Goal: Transaction & Acquisition: Purchase product/service

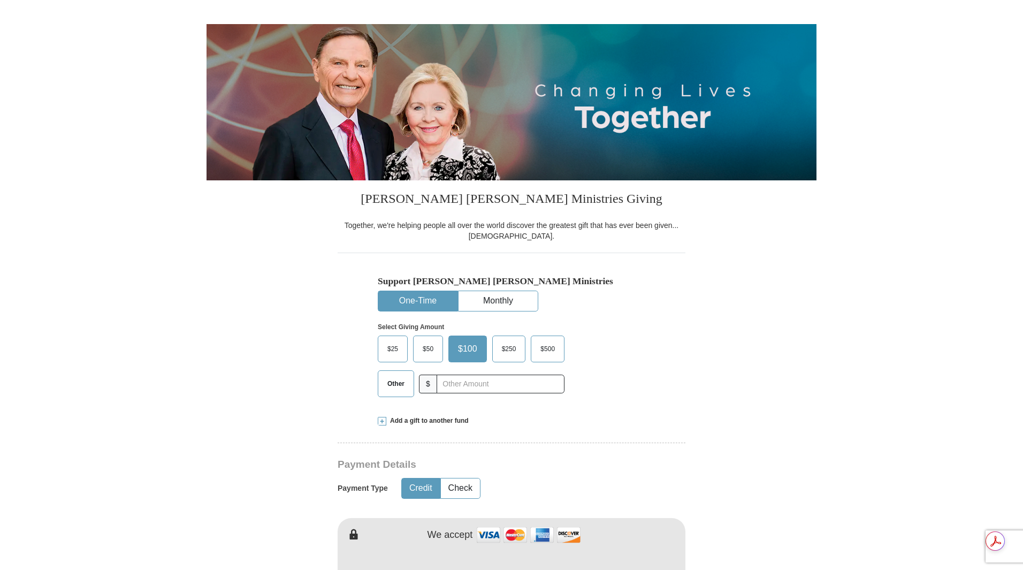
scroll to position [107, 0]
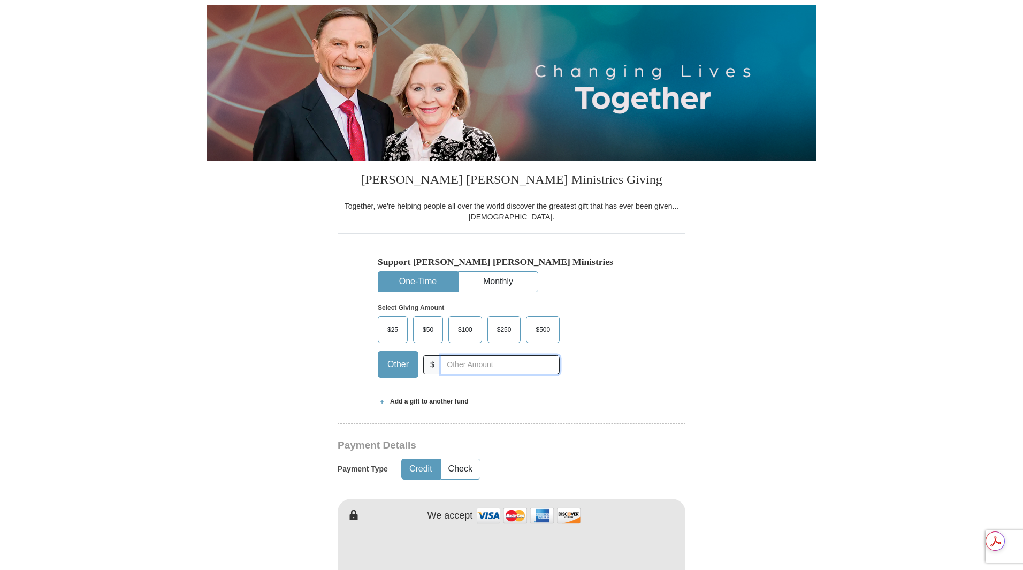
click at [469, 369] on input "text" at bounding box center [500, 364] width 119 height 19
type input "178.10"
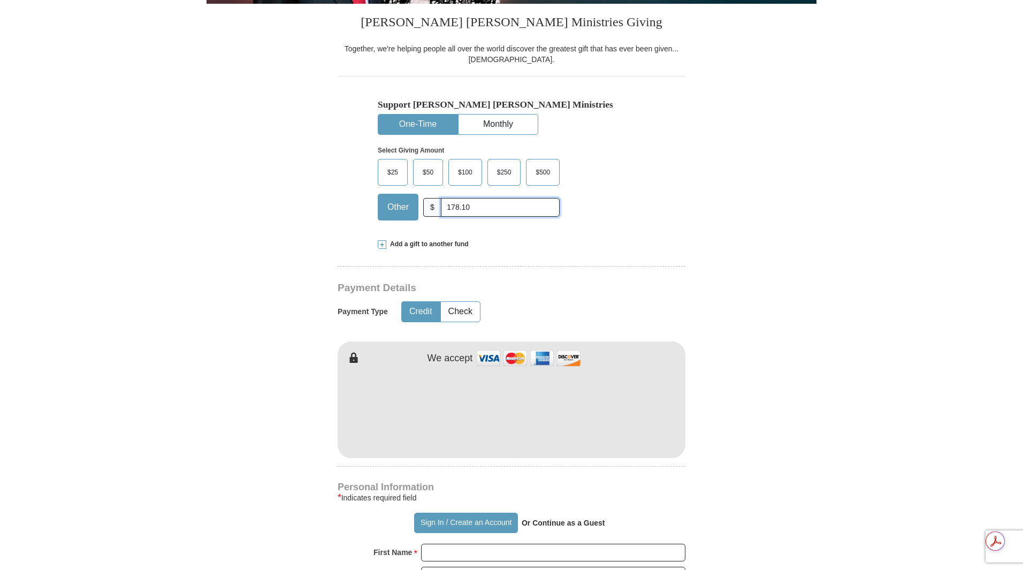
scroll to position [267, 0]
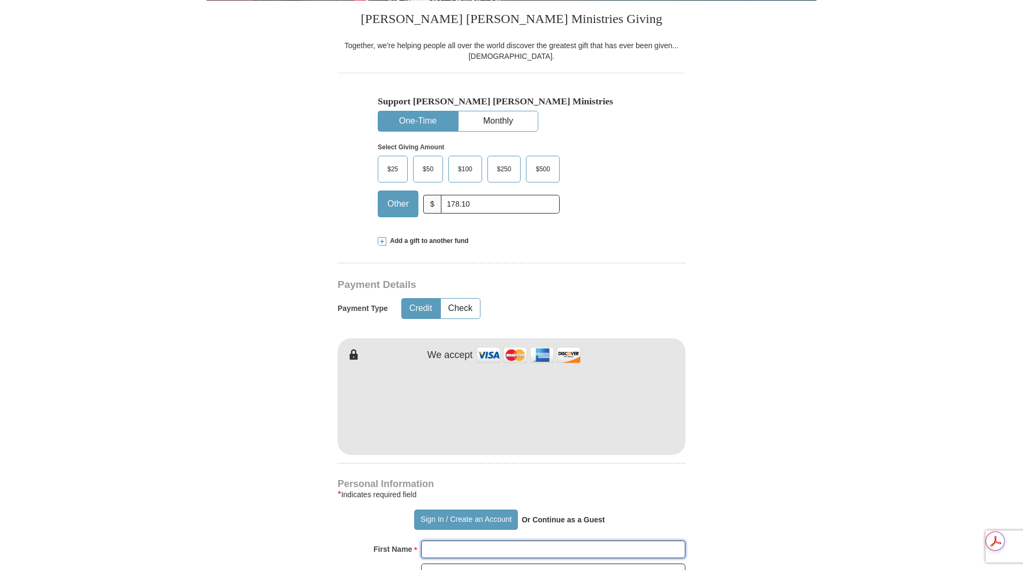
type input "[PERSON_NAME]"
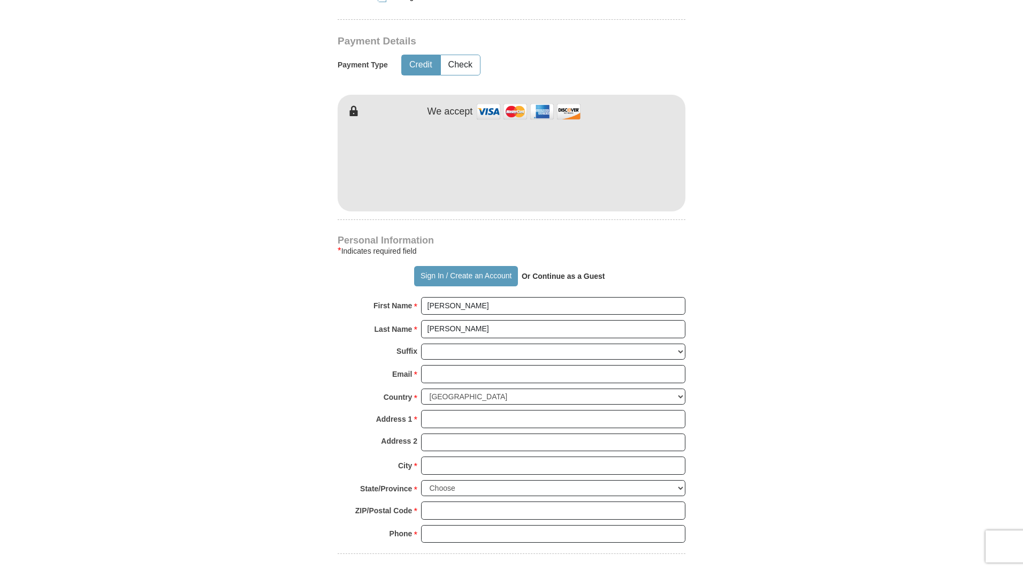
scroll to position [535, 0]
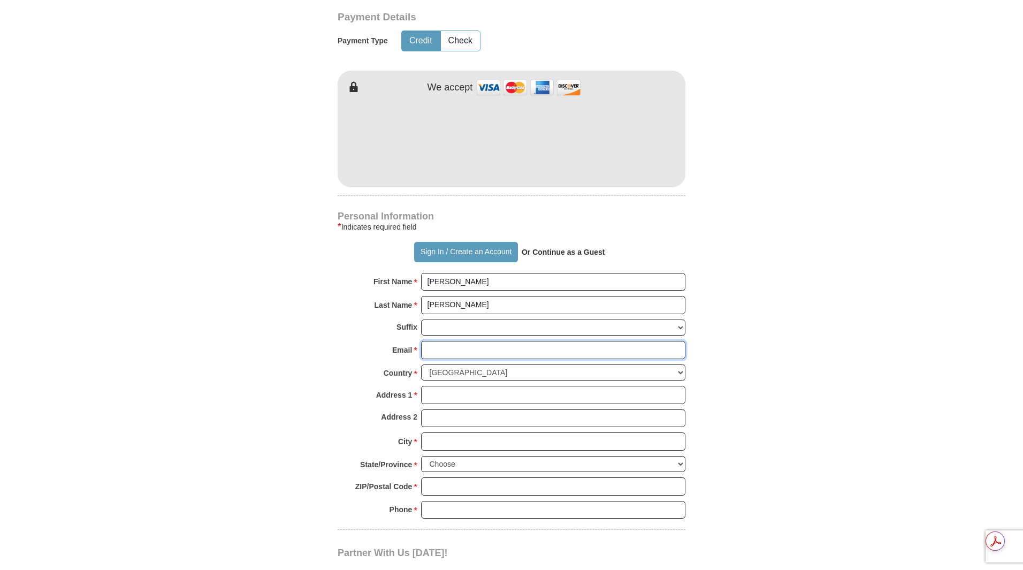
click at [481, 349] on input "Email *" at bounding box center [553, 350] width 264 height 18
type input "[EMAIL_ADDRESS][DOMAIN_NAME]"
type input "[STREET_ADDRESS]"
type input "MADISON"
select select "MS"
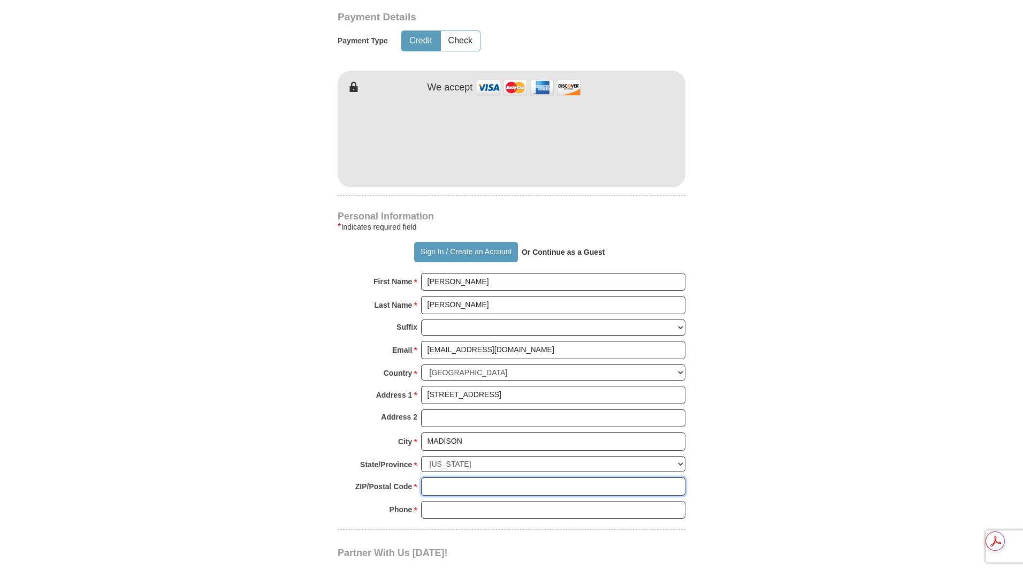
type input "39110"
type input "6628220688"
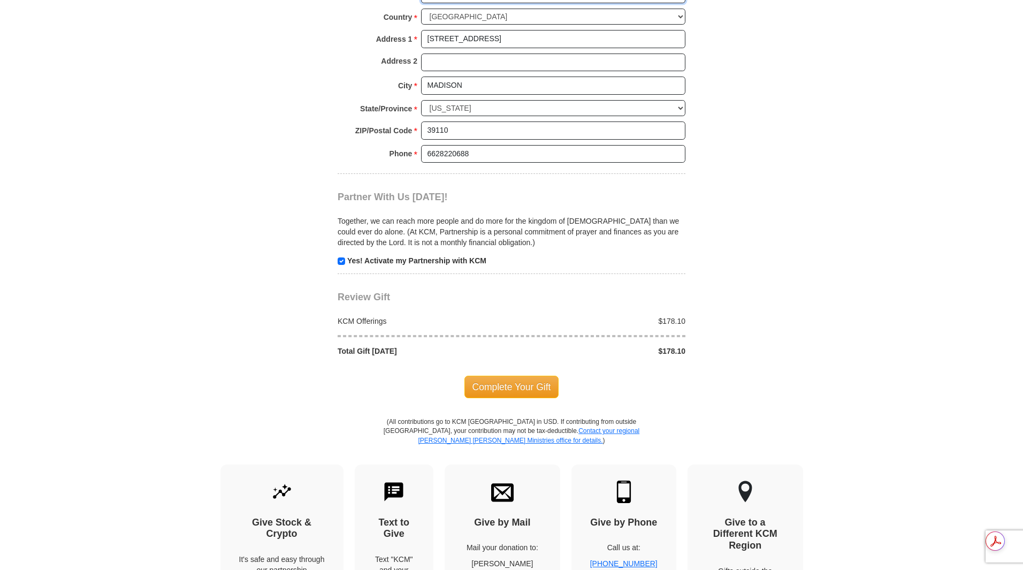
scroll to position [909, 0]
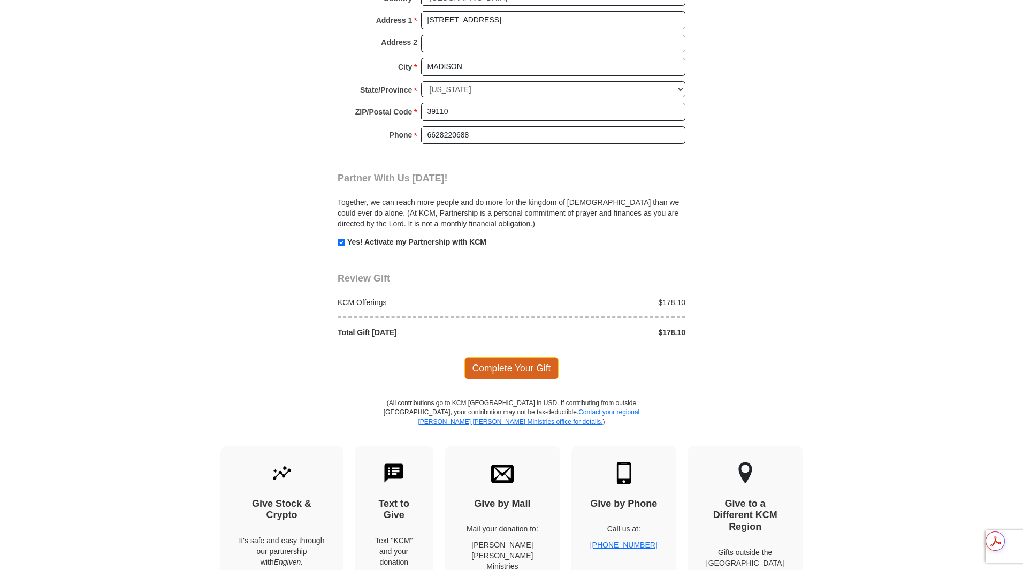
click at [526, 371] on span "Complete Your Gift" at bounding box center [511, 368] width 95 height 22
